Goal: Task Accomplishment & Management: Use online tool/utility

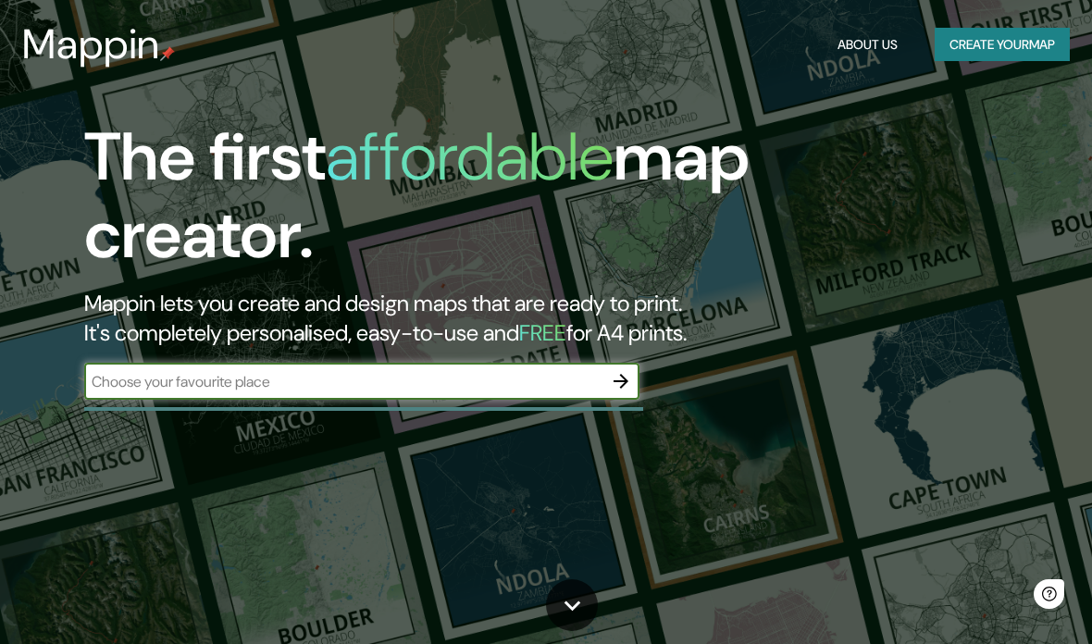
click at [138, 389] on input "text" at bounding box center [343, 381] width 518 height 21
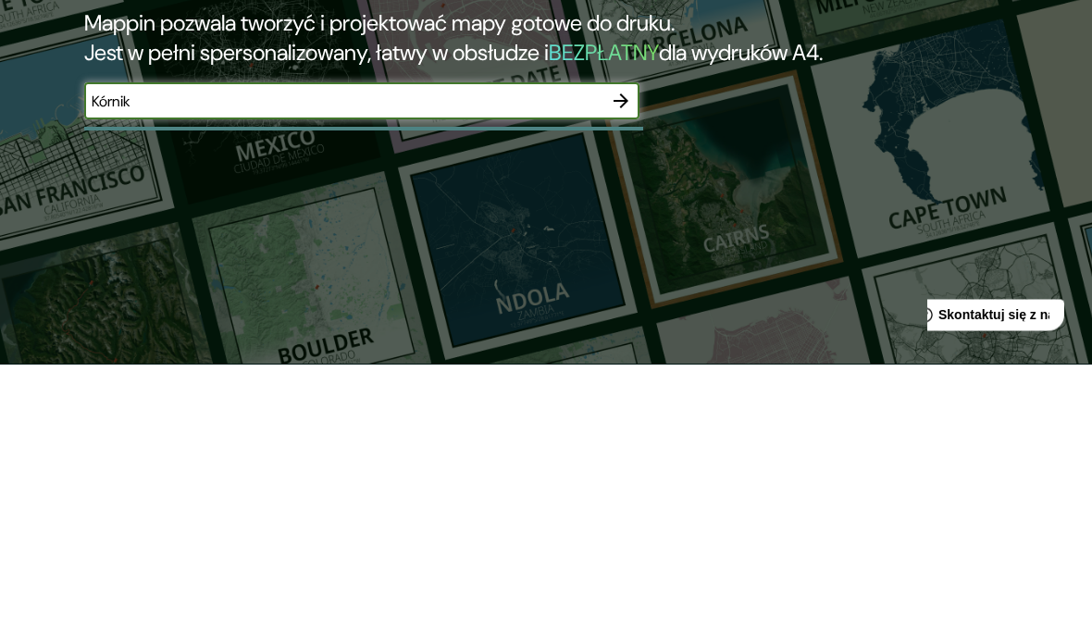
type input "Kórnik"
click at [634, 363] on button "button" at bounding box center [621, 381] width 37 height 37
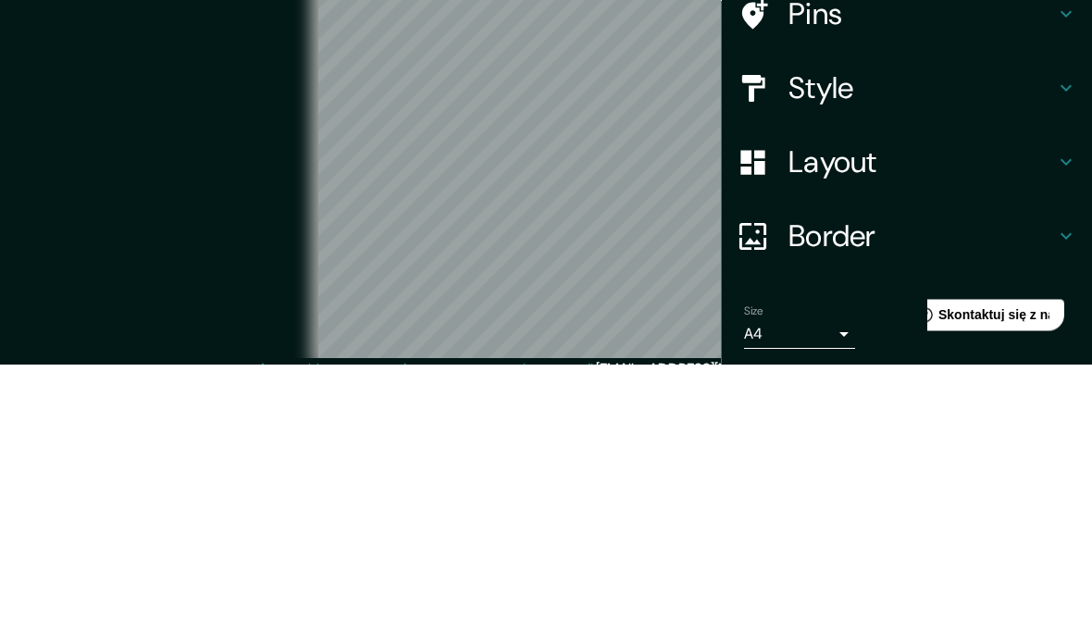
scroll to position [91, 0]
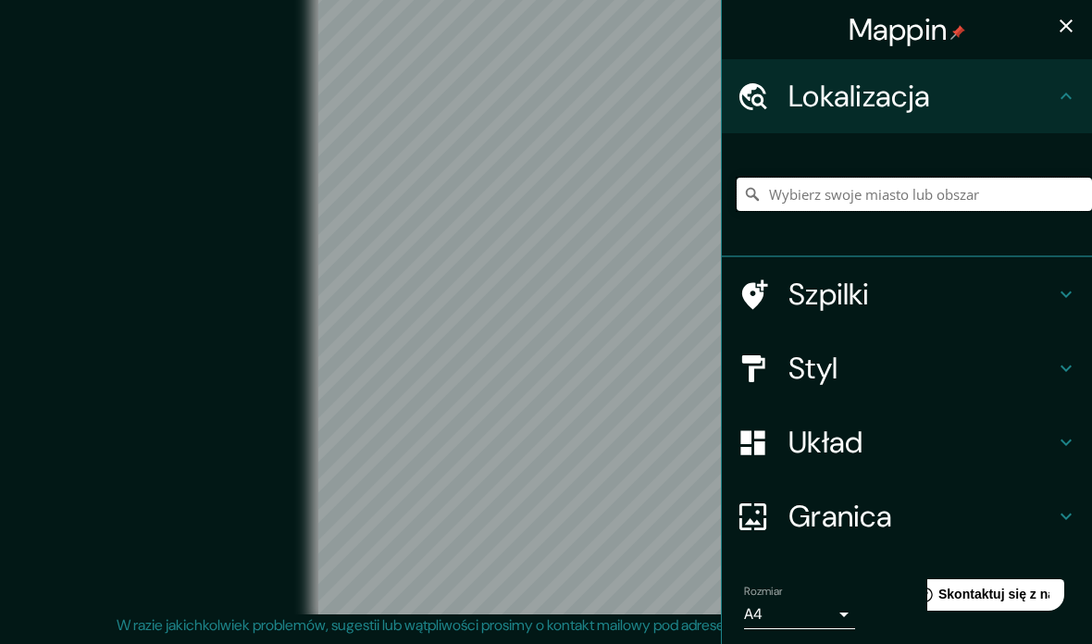
click at [1025, 196] on input "Wybierz swoje miasto lub obszar" at bounding box center [914, 194] width 355 height 33
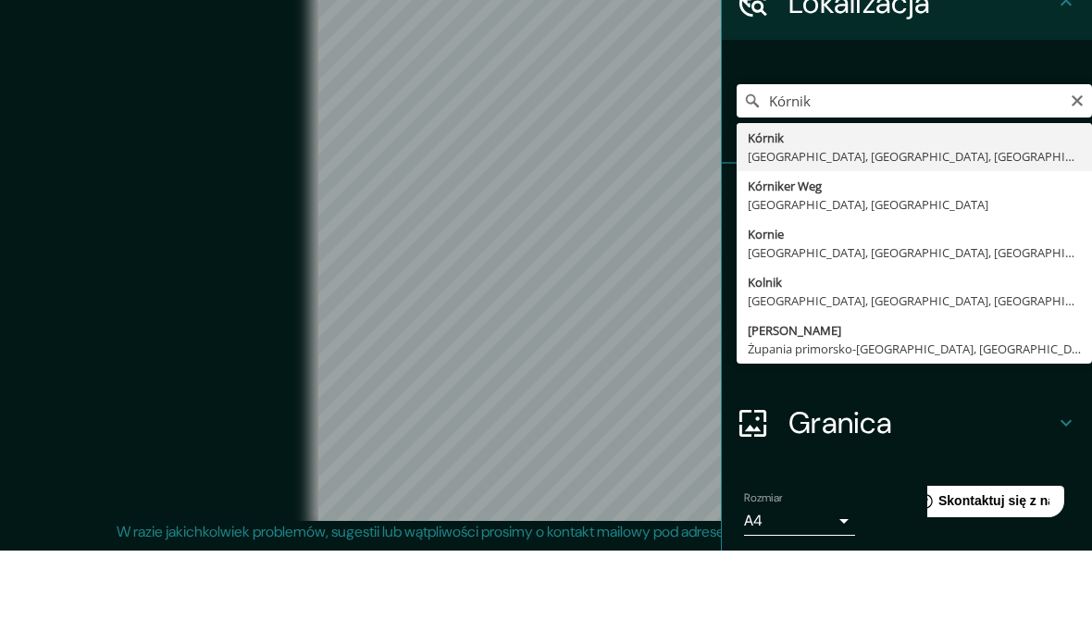
type input "[GEOGRAPHIC_DATA], [GEOGRAPHIC_DATA], [GEOGRAPHIC_DATA], [GEOGRAPHIC_DATA]"
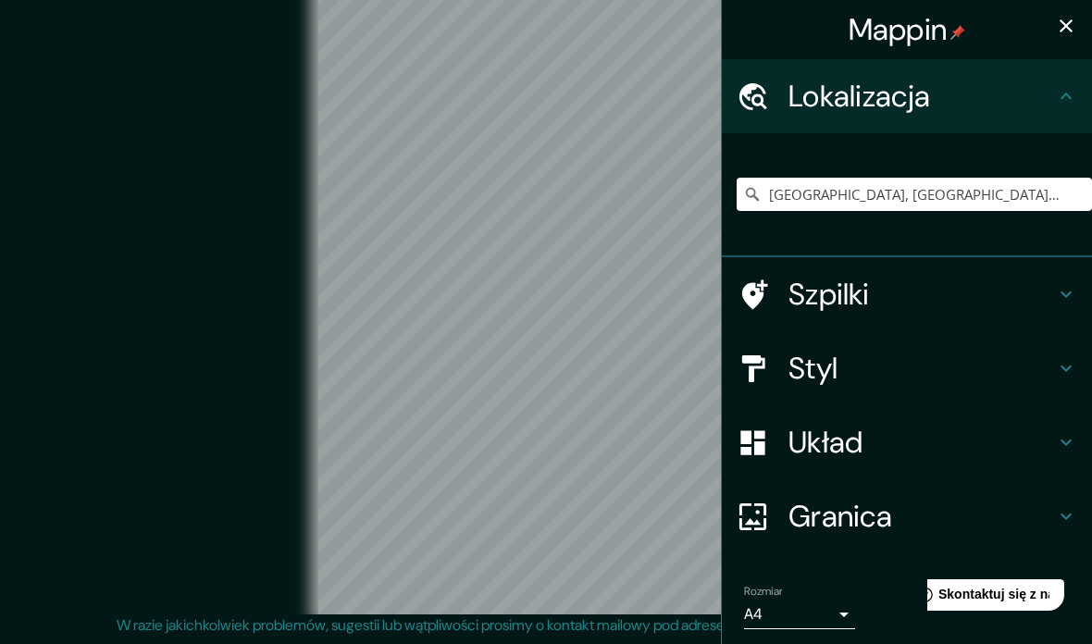
click at [1064, 15] on icon "button" at bounding box center [1066, 26] width 22 height 22
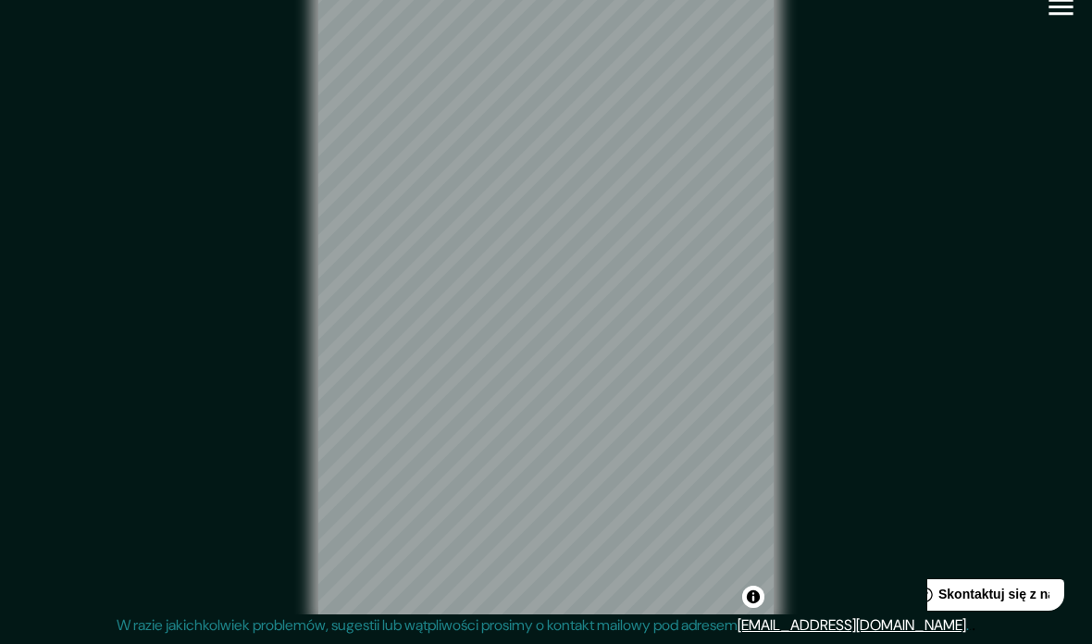
click at [187, 214] on div "© Mapbox © OpenStreetMap Improve this map" at bounding box center [546, 295] width 983 height 579
click at [1018, 66] on div "© Mapbox © OpenStreetMap Improve this map" at bounding box center [546, 295] width 983 height 579
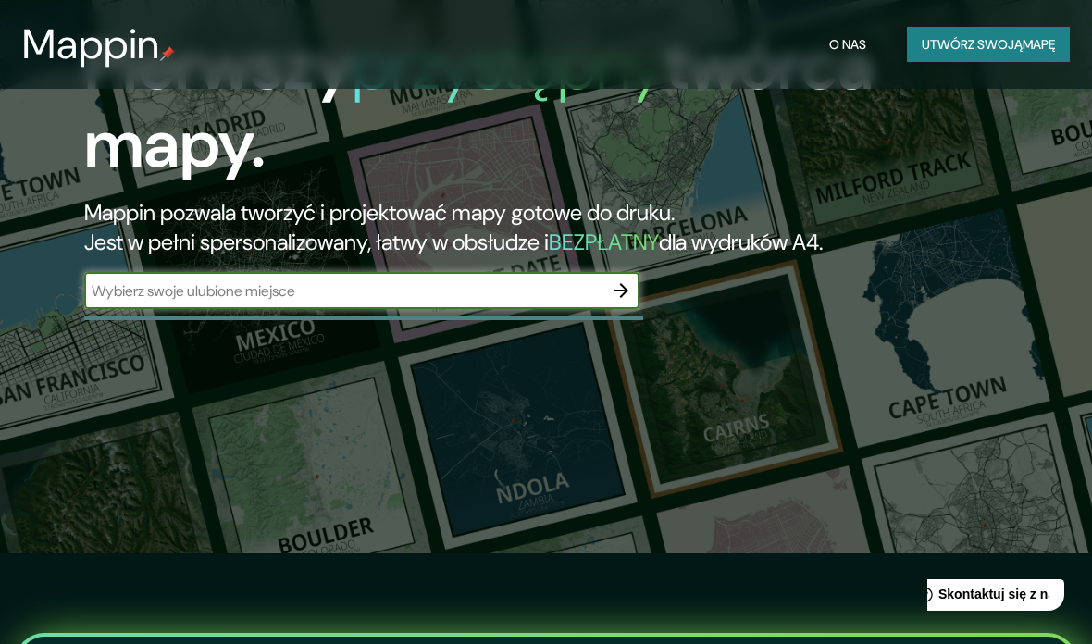
scroll to position [280, 0]
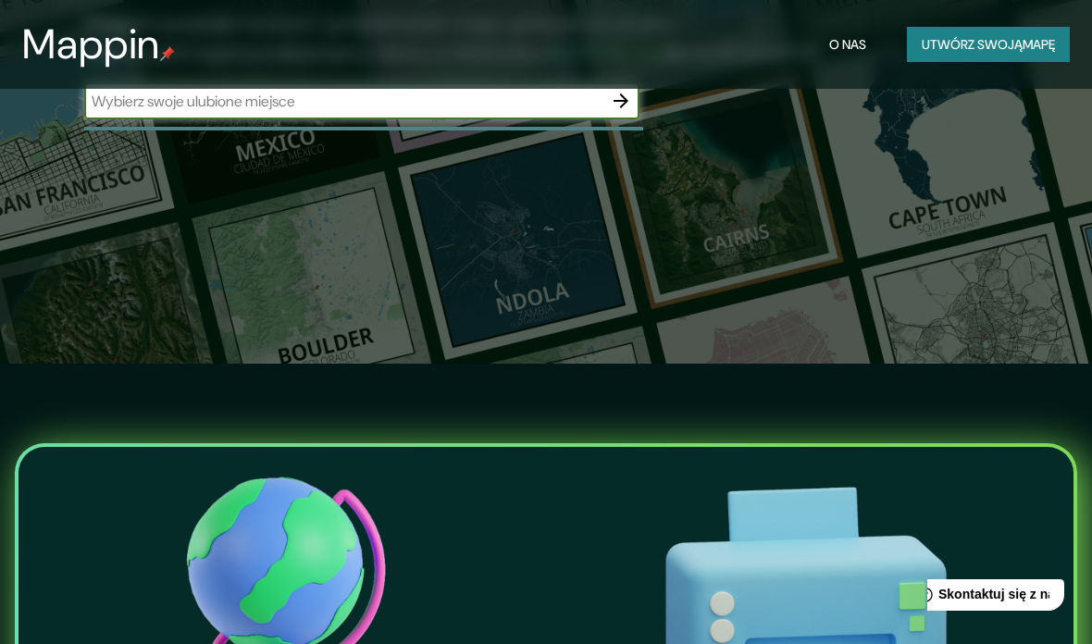
click at [1036, 38] on font "mapę" at bounding box center [1039, 44] width 32 height 17
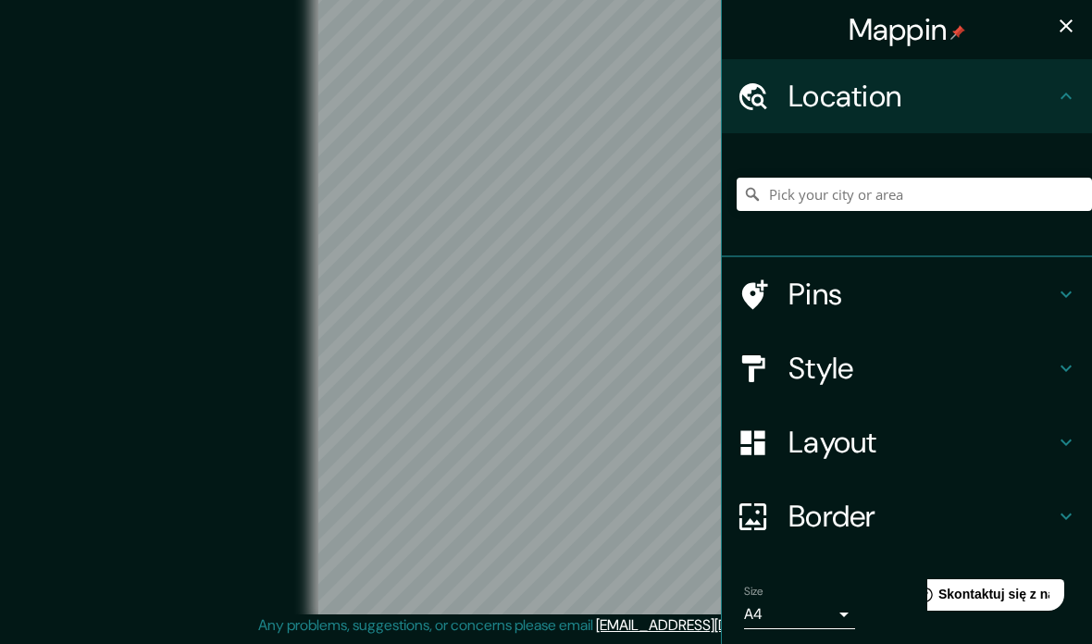
scroll to position [91, 0]
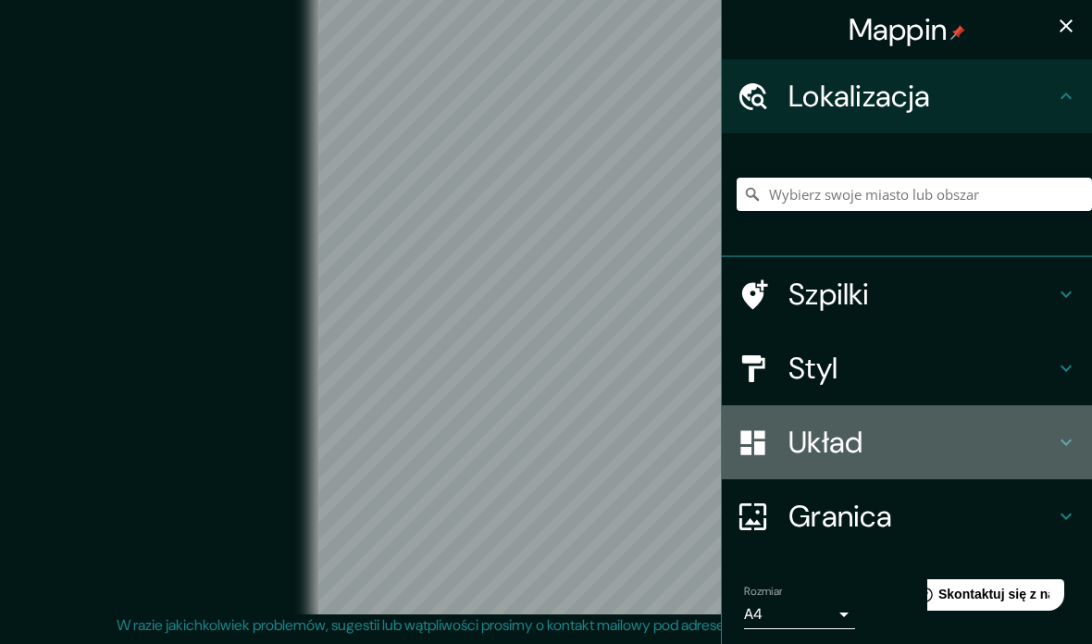
click at [910, 451] on h4 "Układ" at bounding box center [922, 442] width 267 height 37
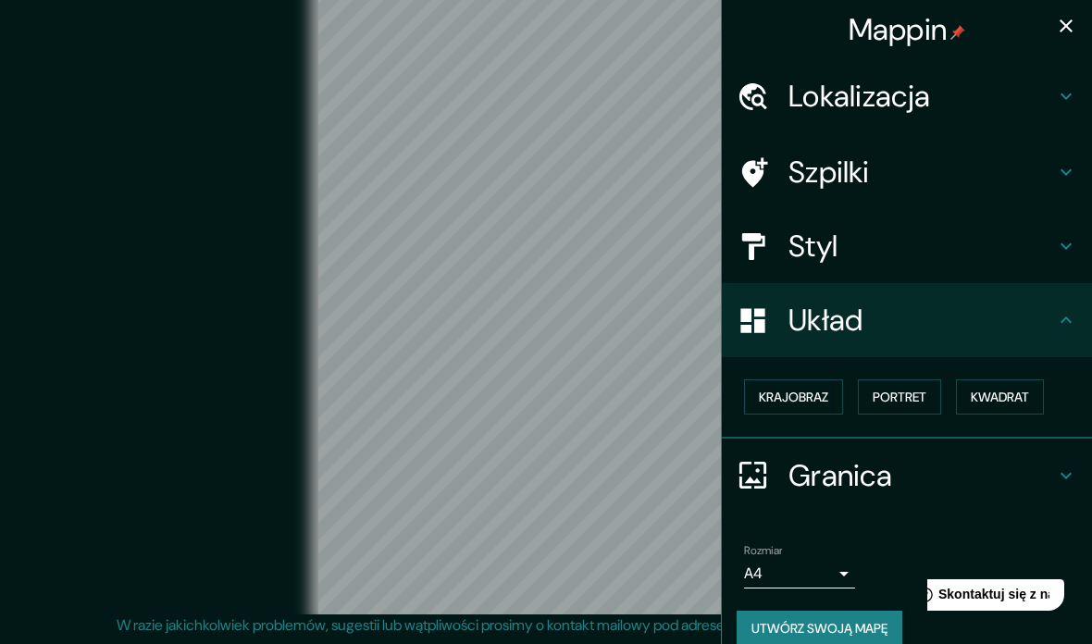
click at [807, 392] on font "Krajobraz" at bounding box center [793, 397] width 69 height 17
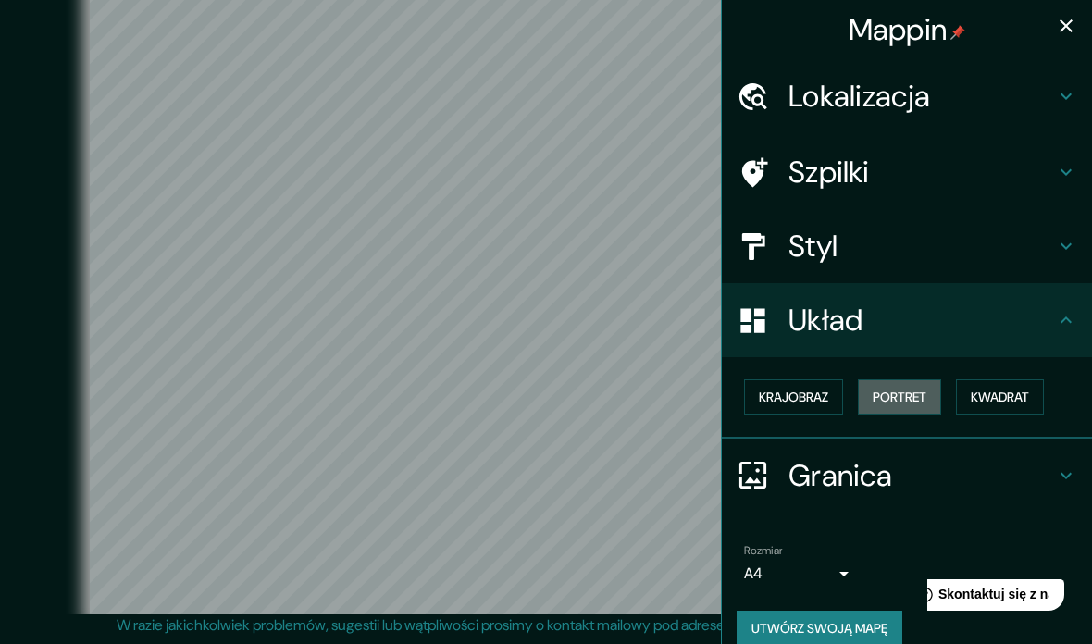
click at [913, 385] on font "Portret" at bounding box center [900, 397] width 54 height 24
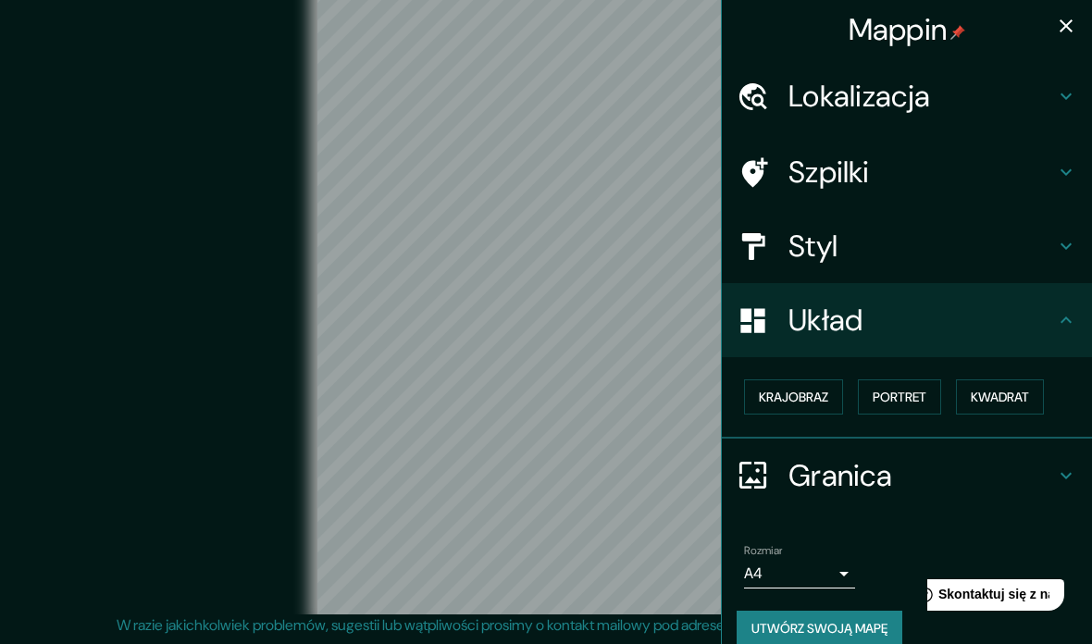
click at [1029, 392] on font "Kwadrat" at bounding box center [1000, 397] width 58 height 17
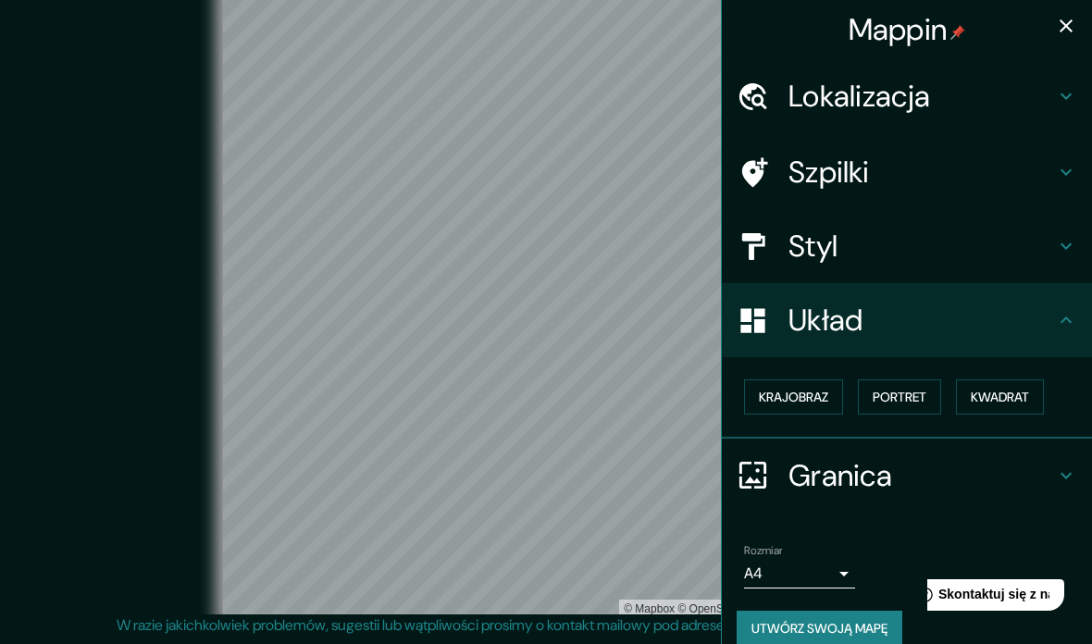
click at [908, 389] on font "Portret" at bounding box center [900, 397] width 54 height 17
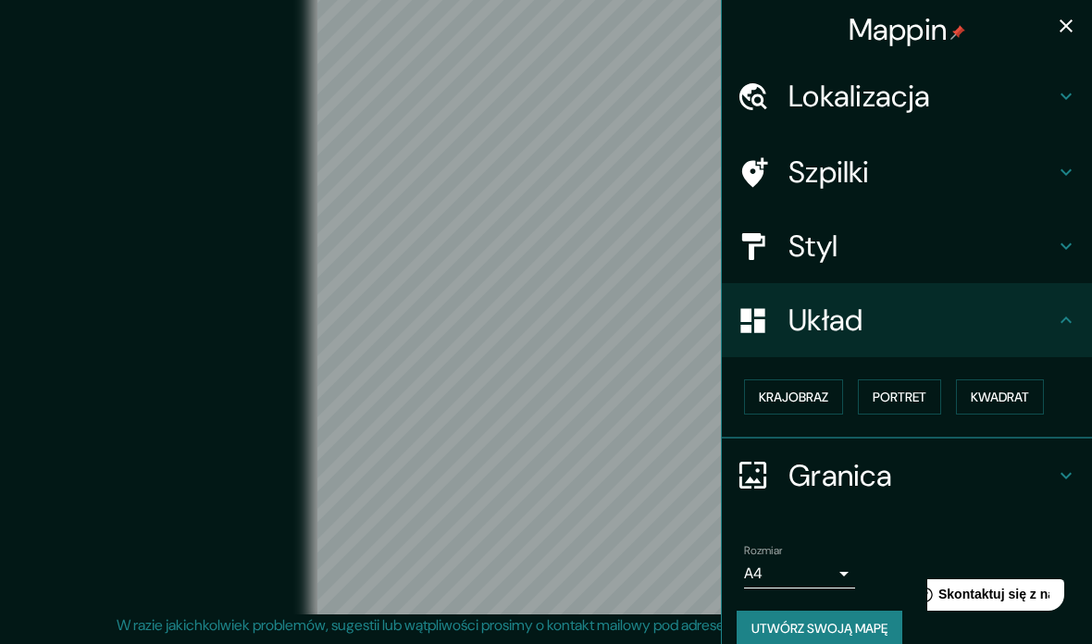
click at [814, 391] on font "Krajobraz" at bounding box center [793, 397] width 69 height 17
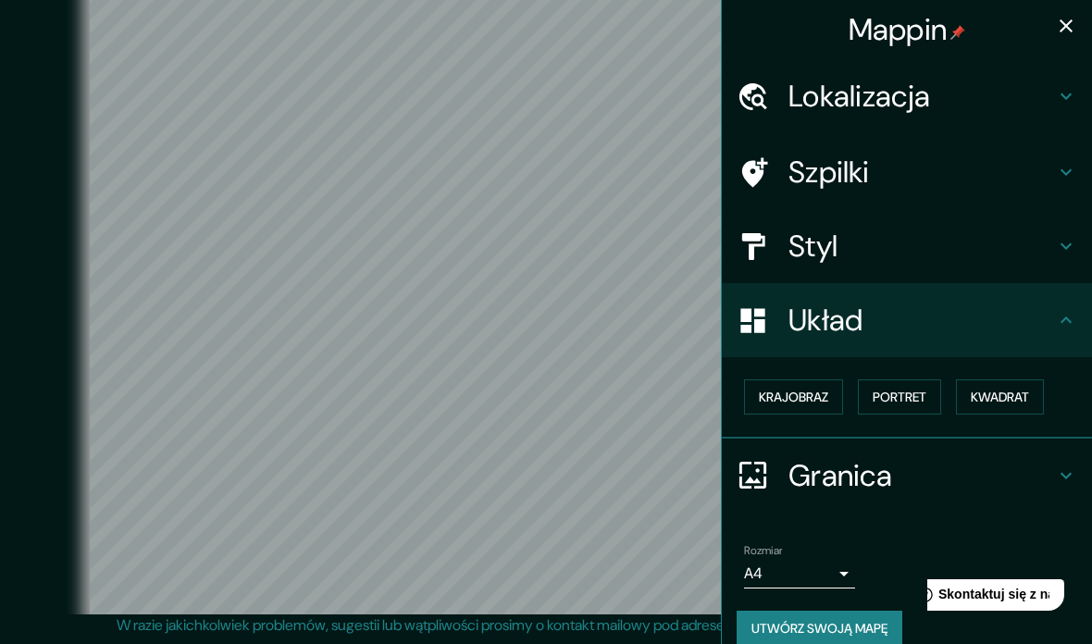
click at [926, 385] on font "Portret" at bounding box center [900, 397] width 54 height 24
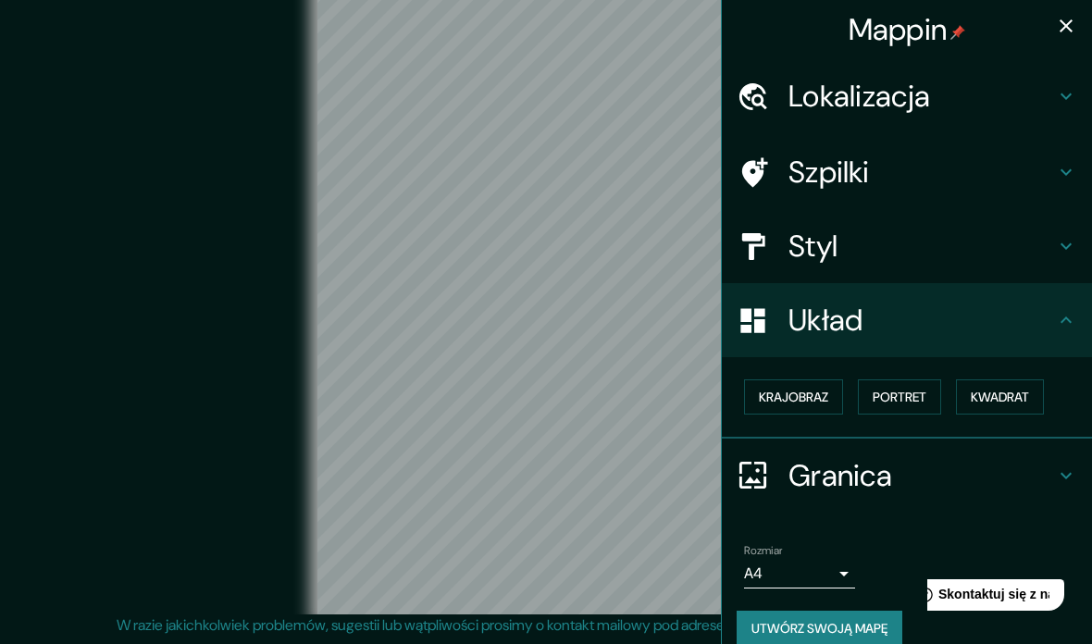
click at [970, 247] on h4 "Styl" at bounding box center [922, 246] width 267 height 37
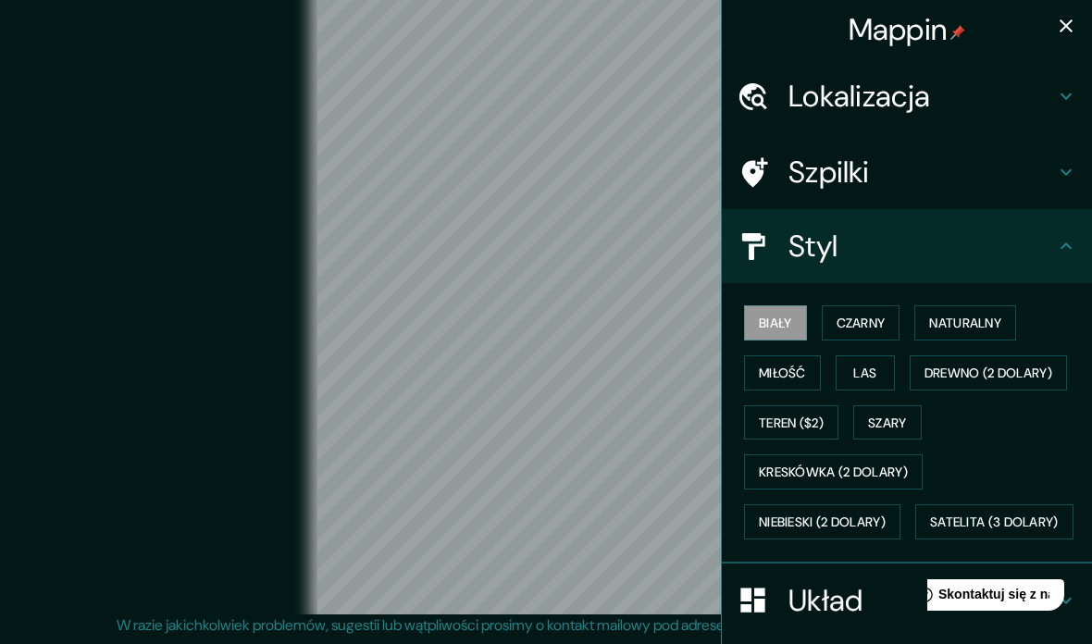
click at [877, 318] on font "Czarny" at bounding box center [861, 323] width 49 height 17
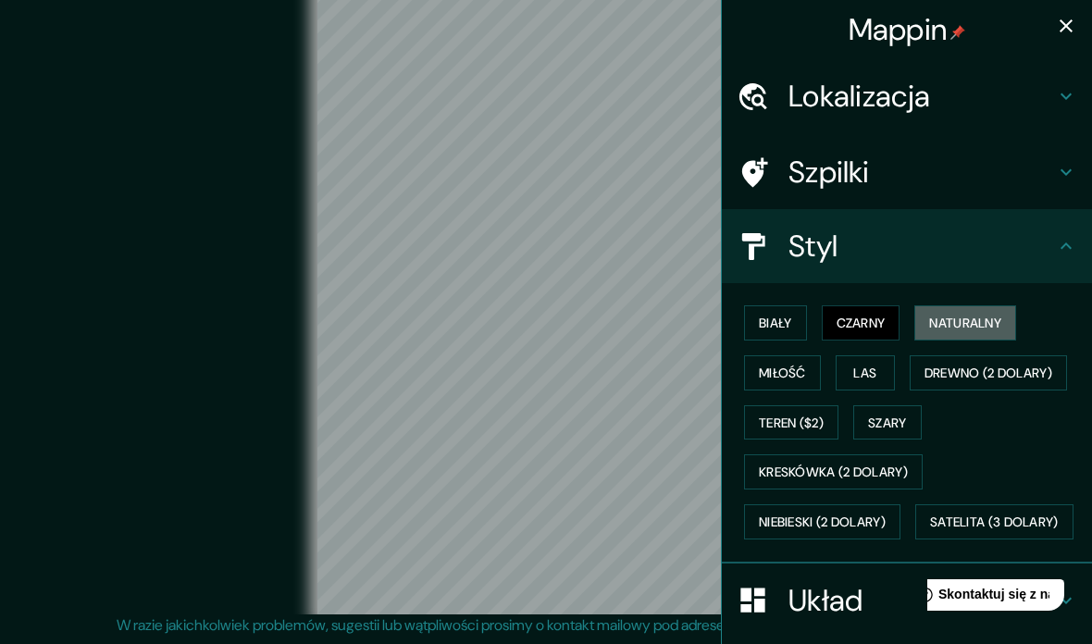
click at [1001, 317] on font "Naturalny" at bounding box center [965, 323] width 72 height 17
click at [1039, 365] on font "Drewno (2 dolary)" at bounding box center [989, 373] width 128 height 17
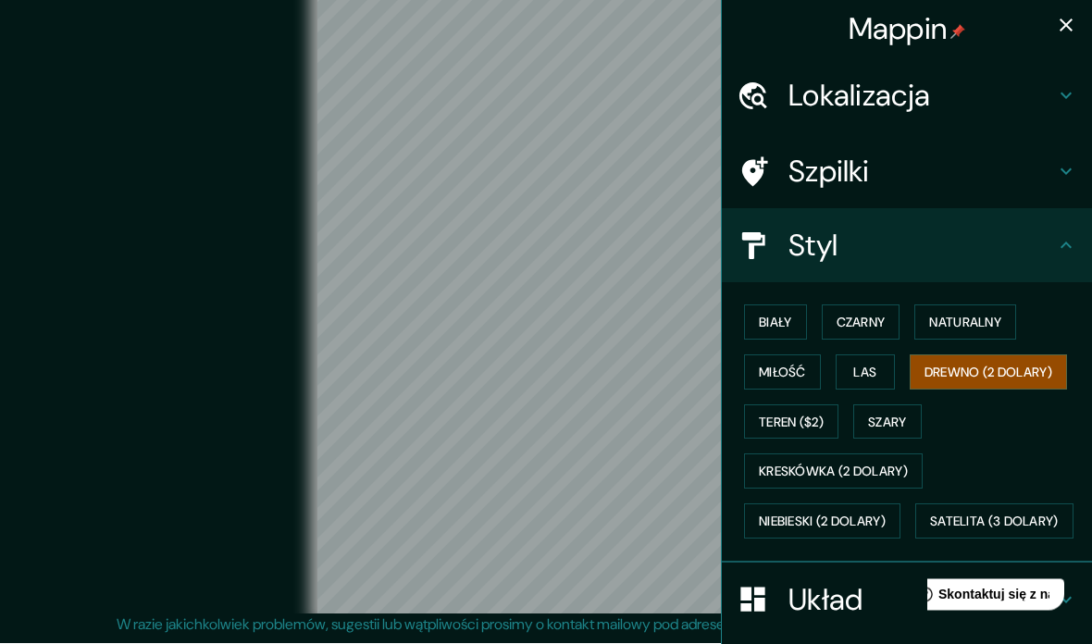
scroll to position [48, 0]
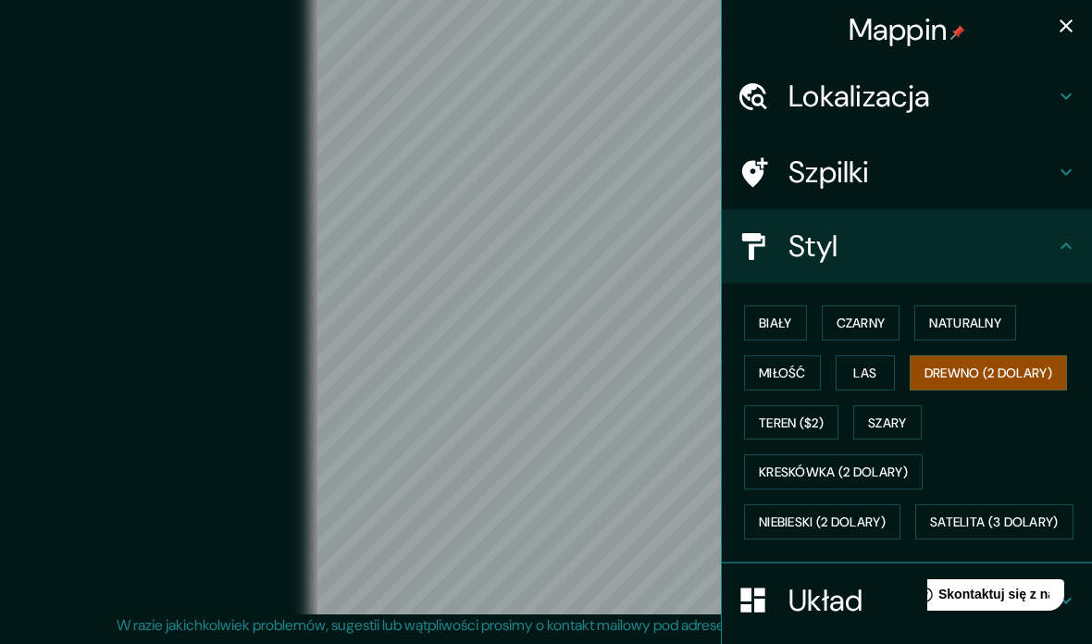
click at [984, 72] on div "Lokalizacja" at bounding box center [907, 96] width 370 height 74
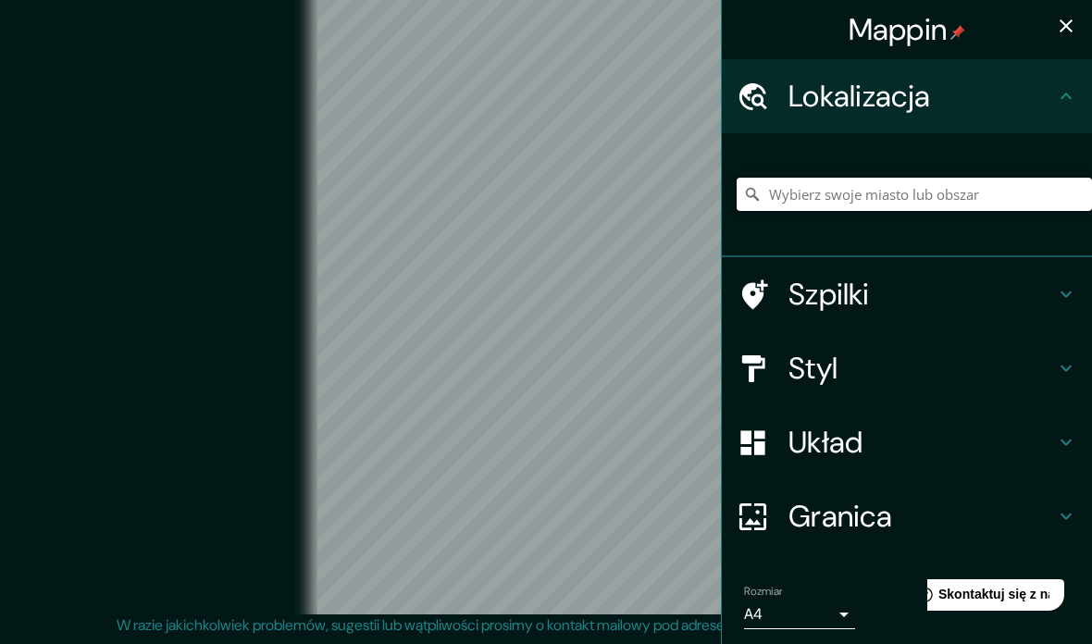
click at [957, 193] on input "Wybierz swoje miasto lub obszar" at bounding box center [914, 194] width 355 height 33
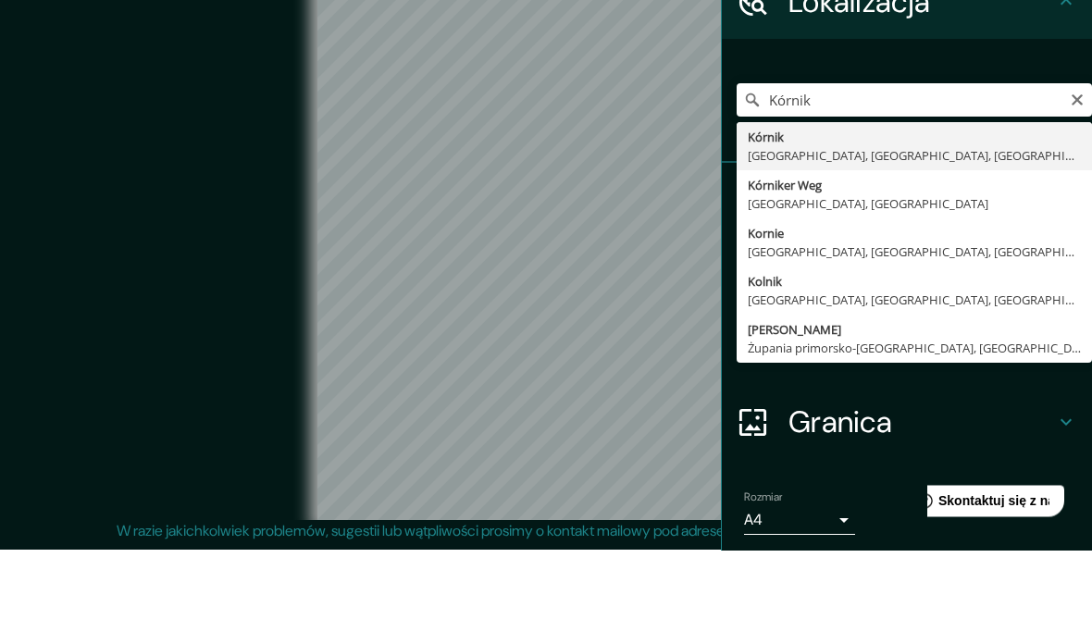
type input "[GEOGRAPHIC_DATA], [GEOGRAPHIC_DATA], [GEOGRAPHIC_DATA], [GEOGRAPHIC_DATA]"
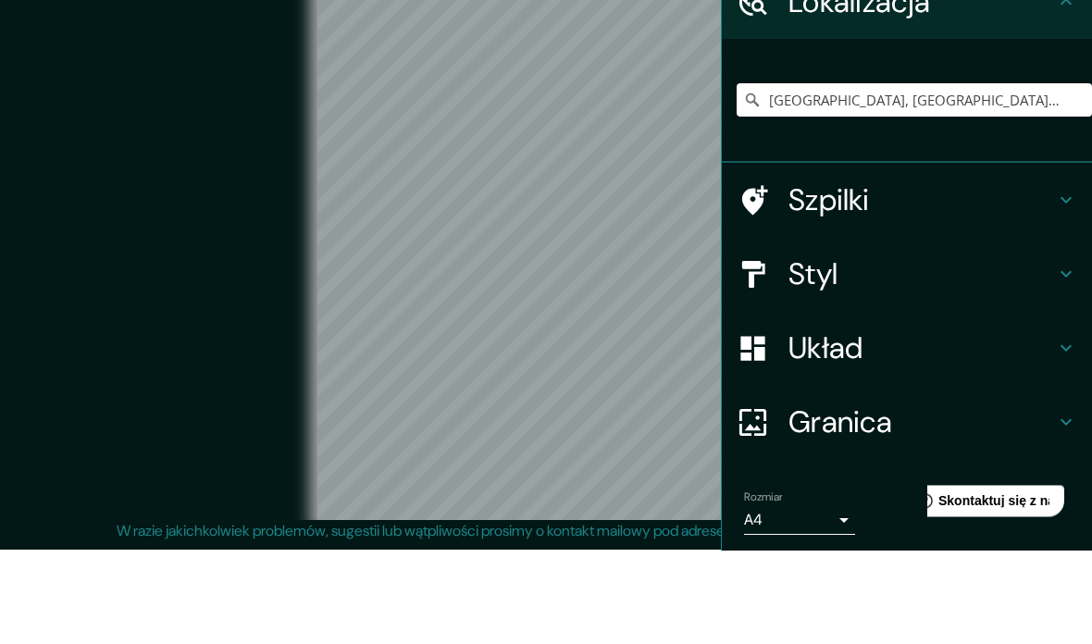
scroll to position [91, 0]
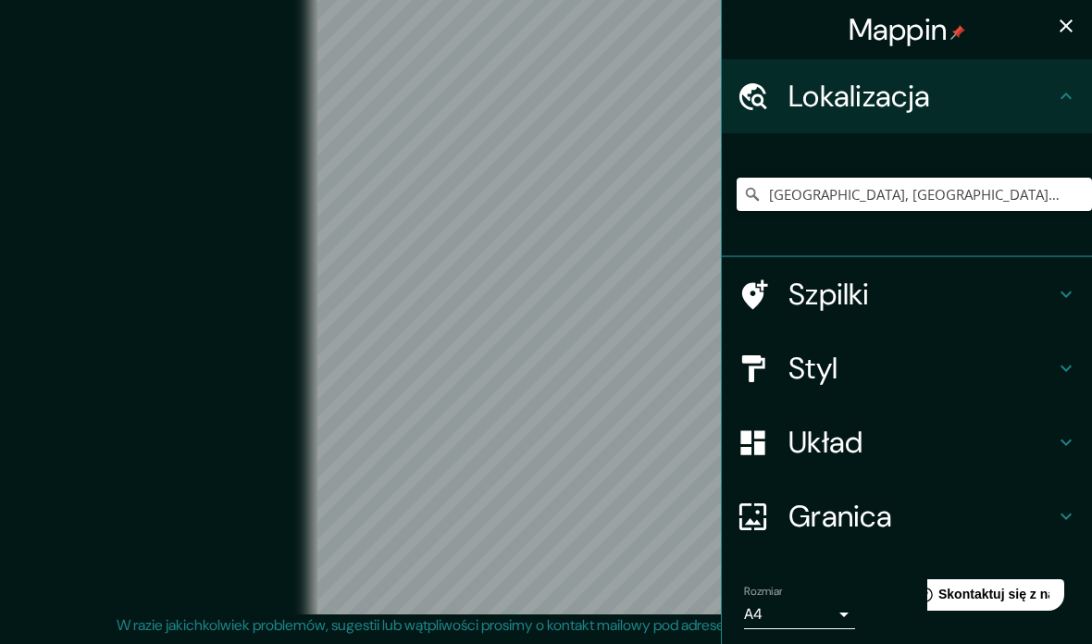
click at [896, 359] on h4 "Styl" at bounding box center [922, 368] width 267 height 37
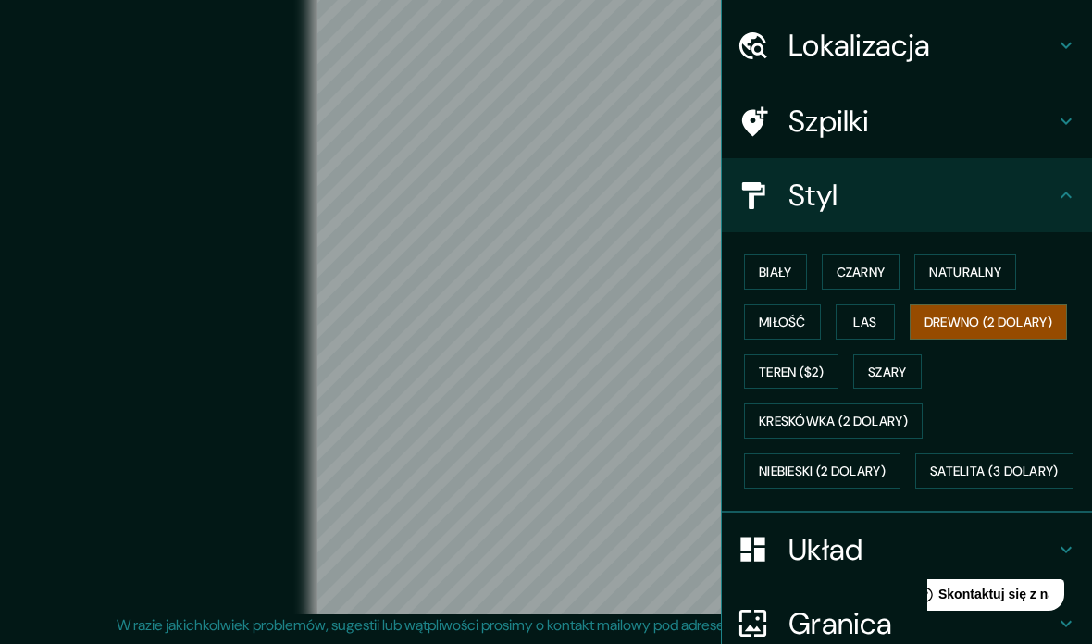
scroll to position [49, 0]
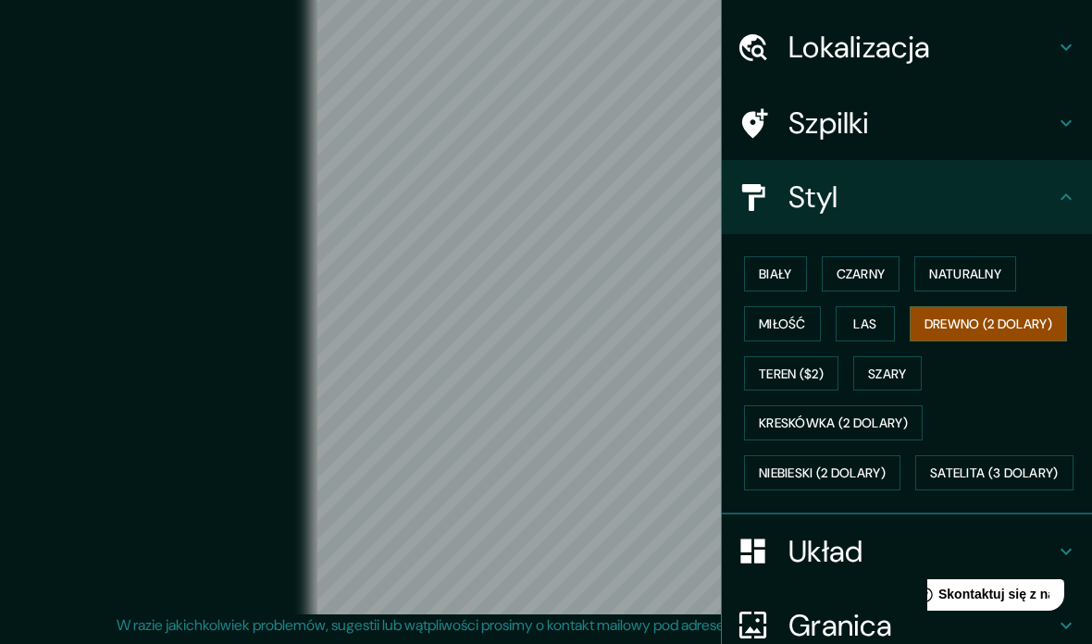
click at [930, 481] on font "Satelita (3 dolary)" at bounding box center [994, 473] width 129 height 17
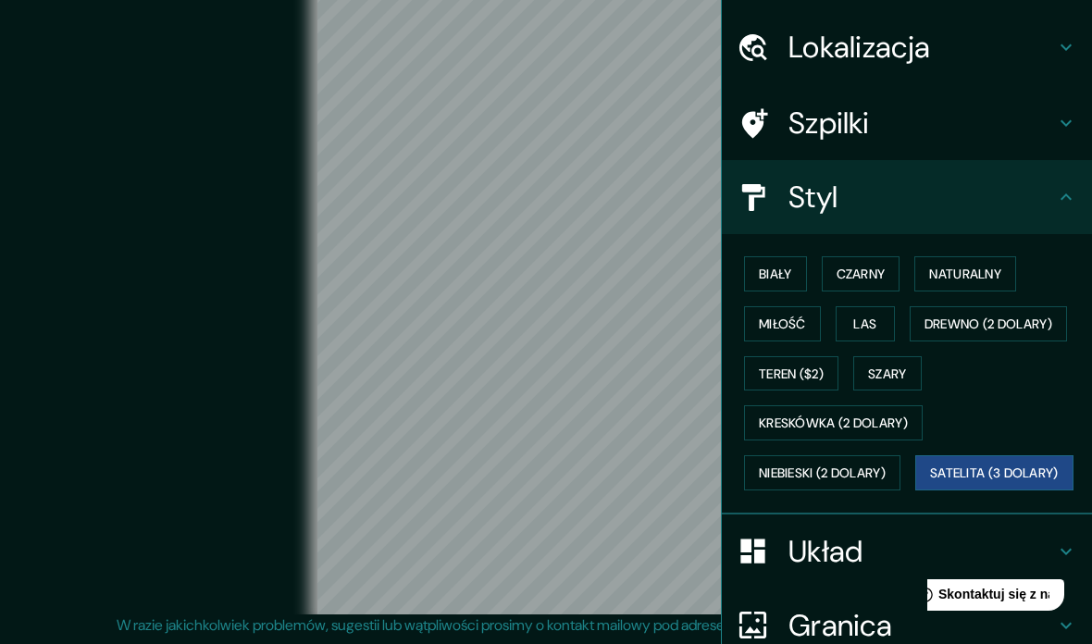
click at [872, 465] on font "Niebieski (2 dolary)" at bounding box center [822, 473] width 127 height 17
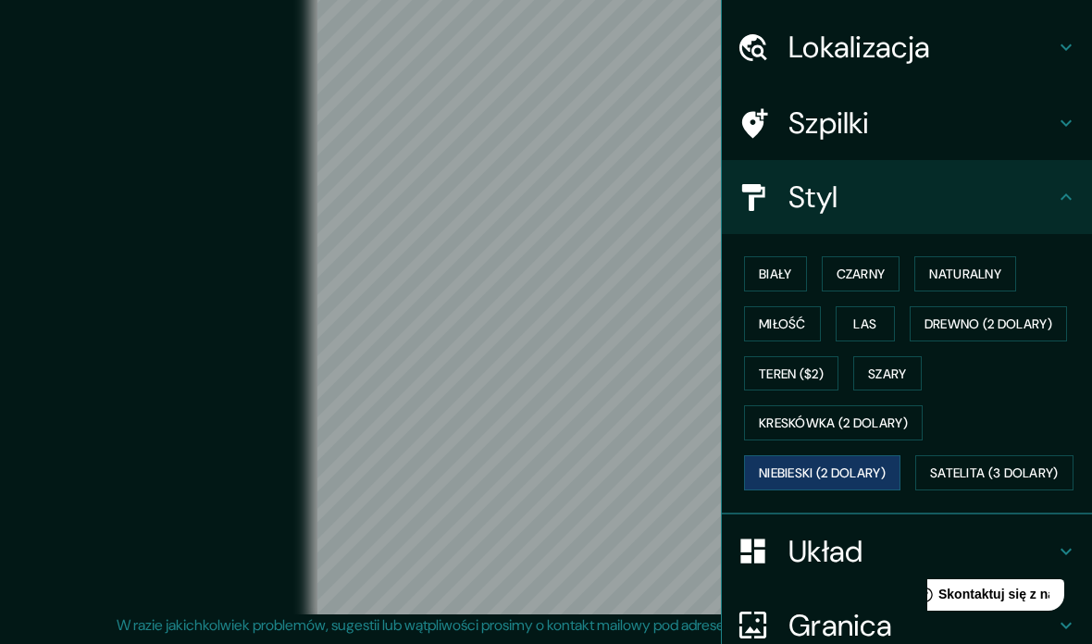
click at [887, 416] on font "Kreskówka (2 dolary)" at bounding box center [833, 424] width 149 height 17
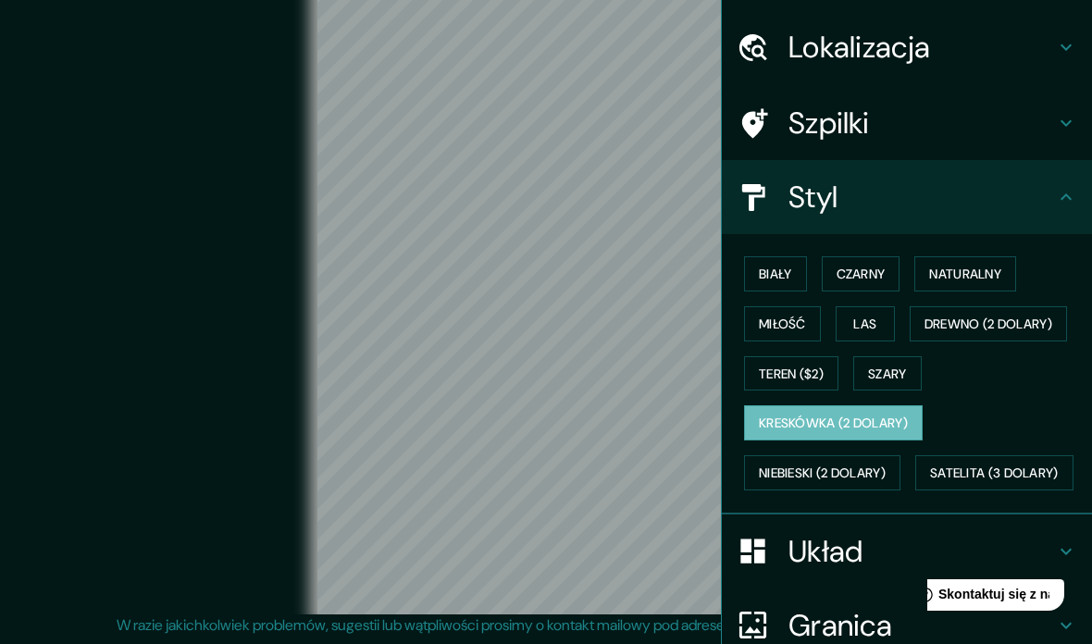
click at [808, 367] on font "Teren ($2)" at bounding box center [791, 374] width 65 height 17
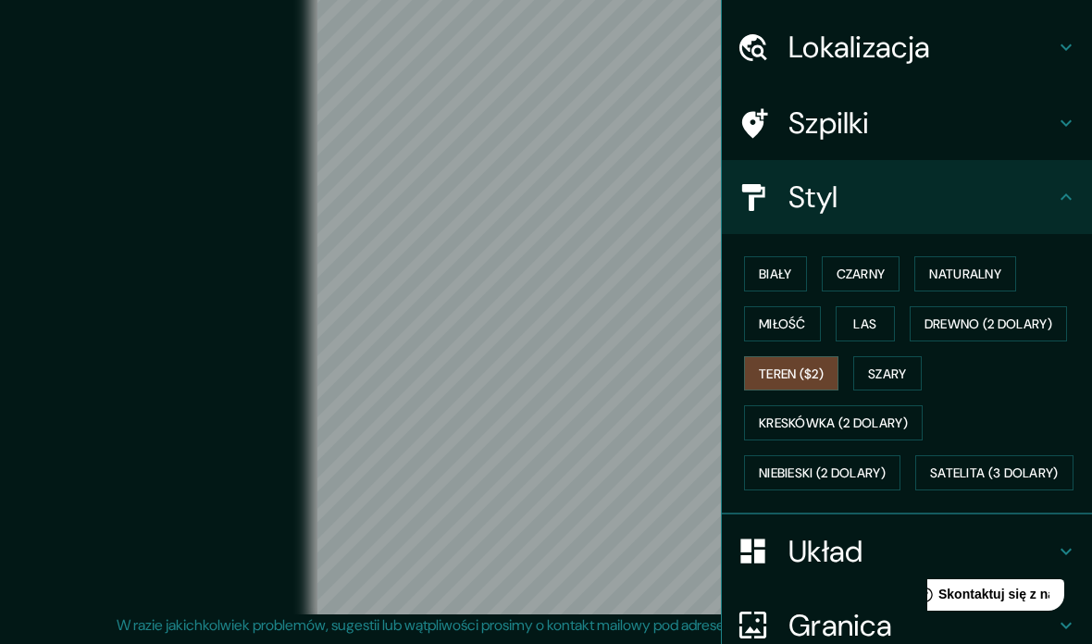
click at [907, 366] on font "Szary" at bounding box center [887, 374] width 39 height 17
click at [814, 356] on button "Teren ($2)" at bounding box center [791, 373] width 94 height 35
click at [811, 311] on button "Miłość" at bounding box center [782, 323] width 77 height 35
click at [873, 317] on font "Las" at bounding box center [864, 324] width 23 height 17
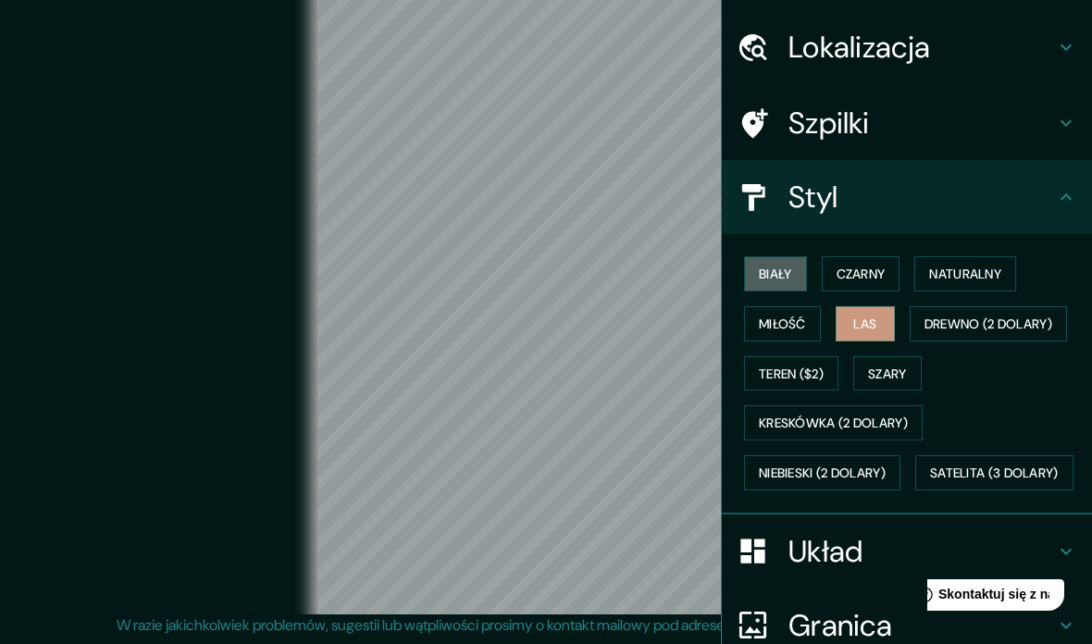
click at [801, 272] on button "Biały" at bounding box center [775, 273] width 63 height 35
click at [892, 274] on button "Czarny" at bounding box center [861, 273] width 79 height 35
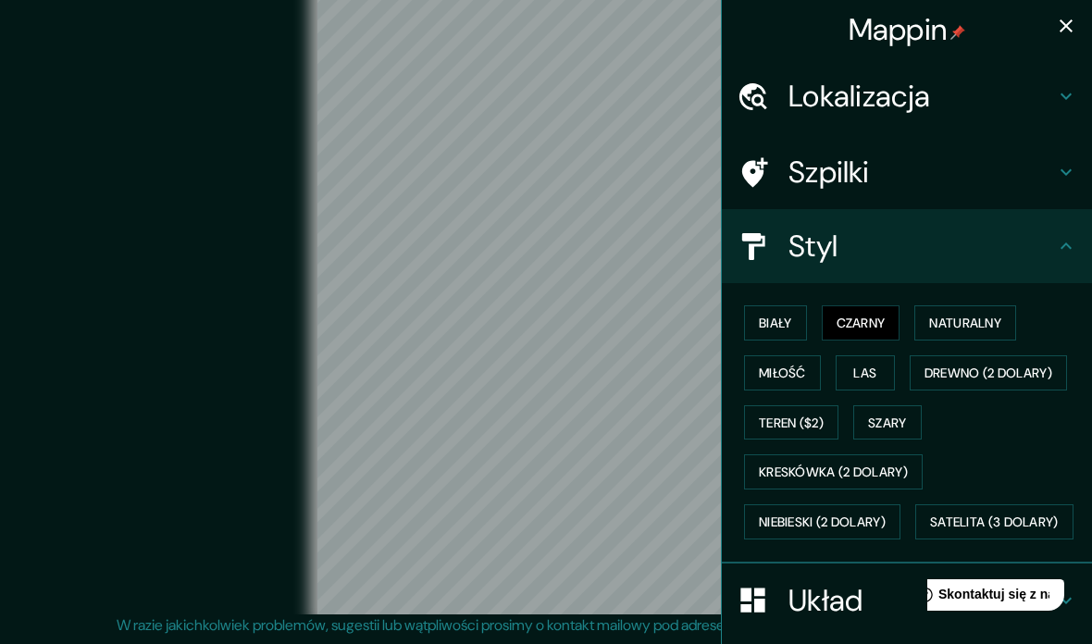
scroll to position [-2, 0]
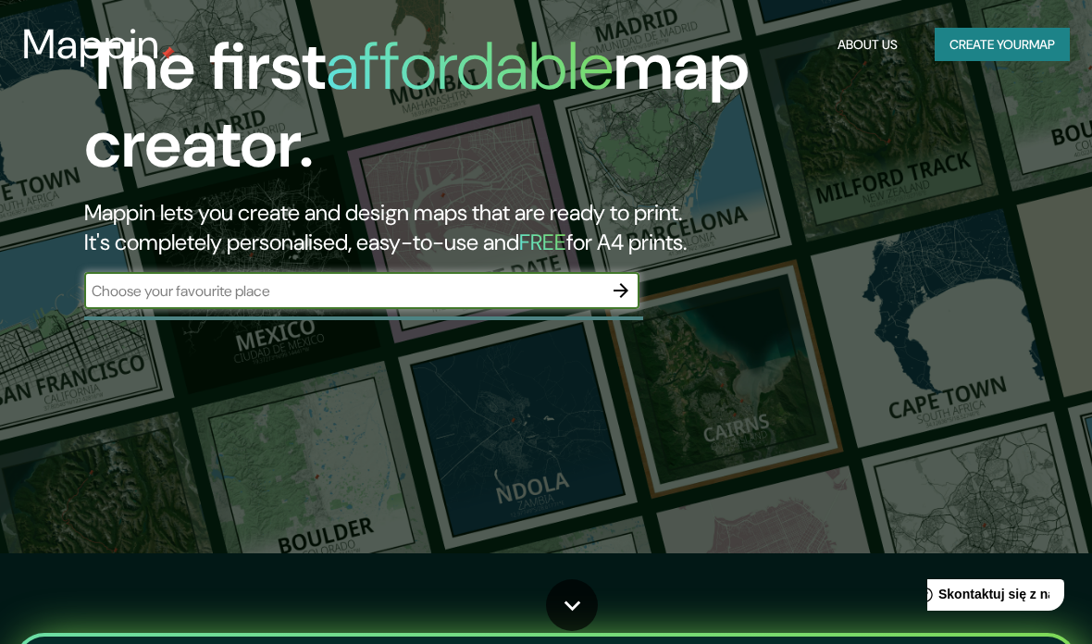
scroll to position [280, 0]
